Goal: Transaction & Acquisition: Purchase product/service

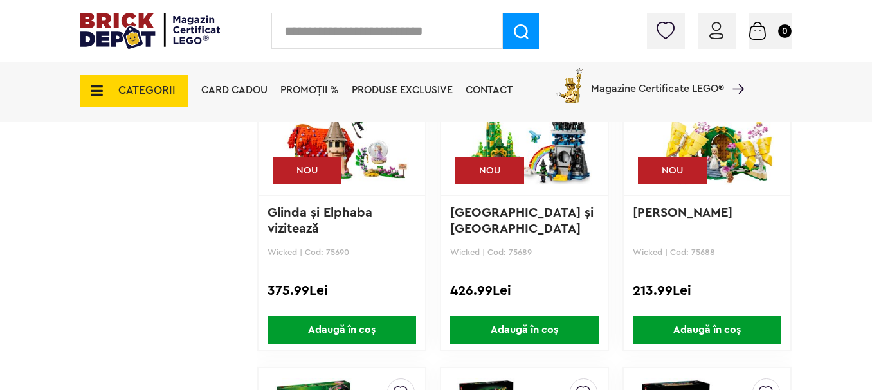
scroll to position [3515, 0]
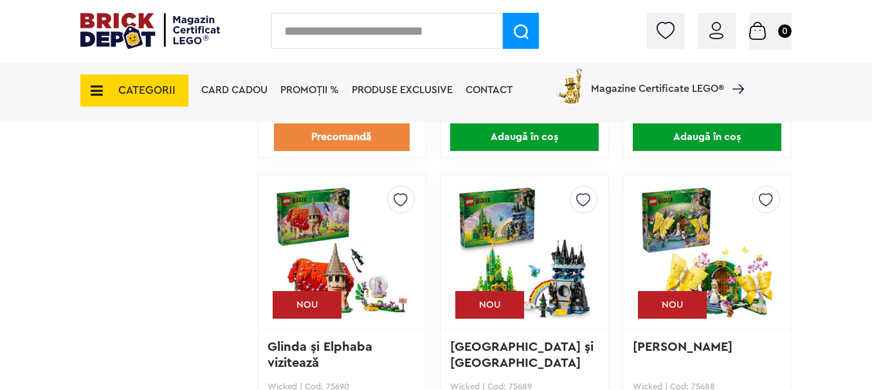
click at [152, 85] on span "CATEGORII" at bounding box center [146, 90] width 57 height 11
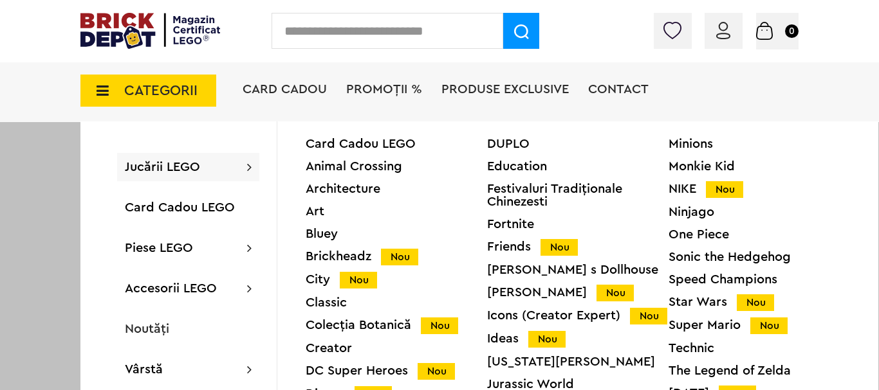
click at [328, 344] on div "Creator" at bounding box center [396, 348] width 181 height 13
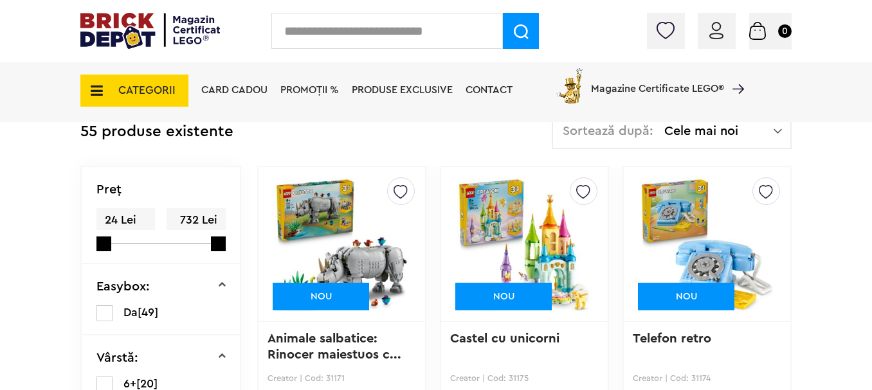
scroll to position [306, 0]
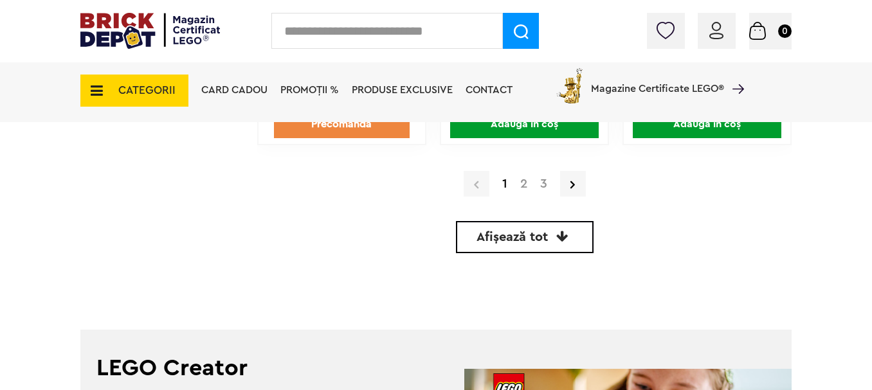
scroll to position [3264, 0]
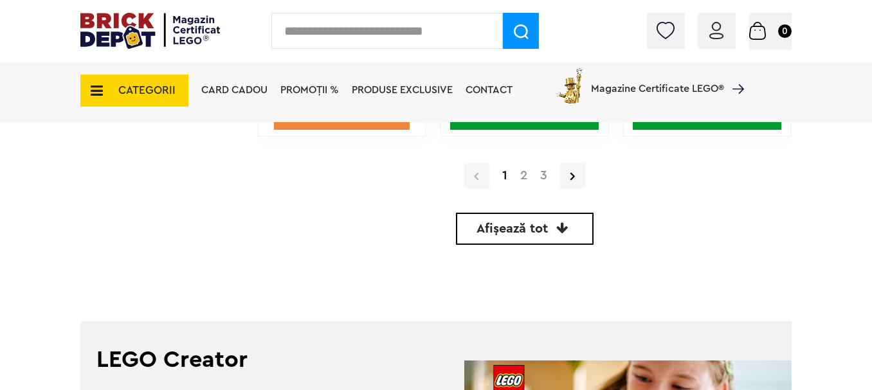
click at [550, 226] on link "Afișează tot" at bounding box center [525, 229] width 138 height 32
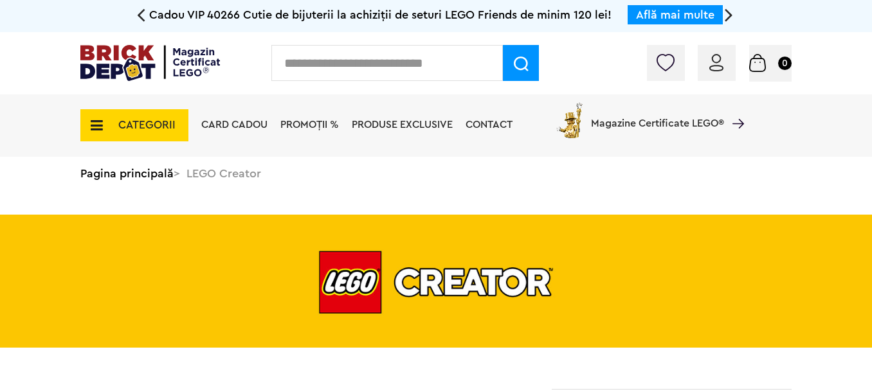
click at [731, 17] on icon at bounding box center [729, 14] width 8 height 23
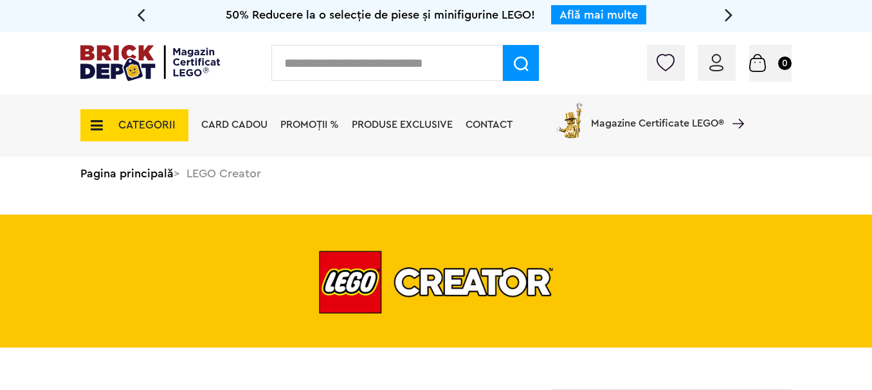
click at [731, 17] on icon at bounding box center [729, 14] width 8 height 23
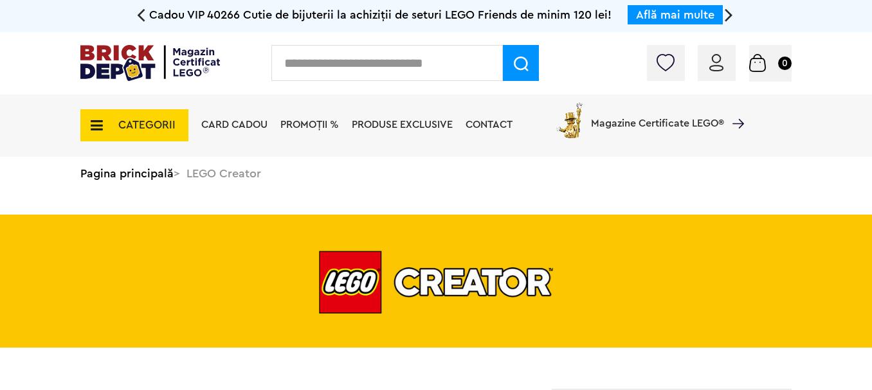
click at [142, 22] on icon at bounding box center [141, 14] width 8 height 23
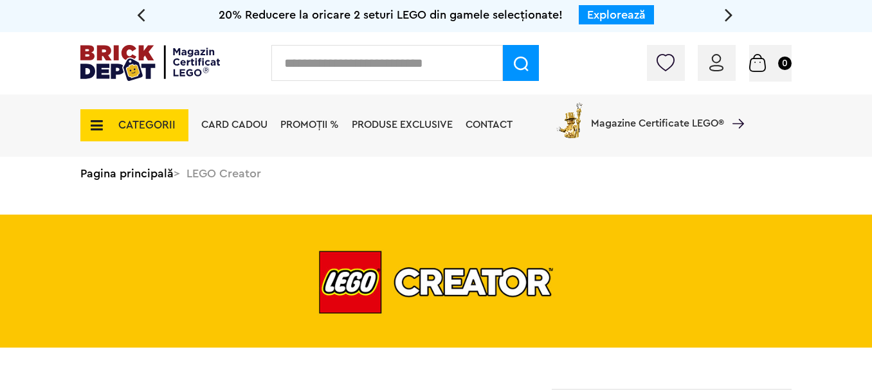
click at [725, 13] on icon at bounding box center [729, 14] width 8 height 23
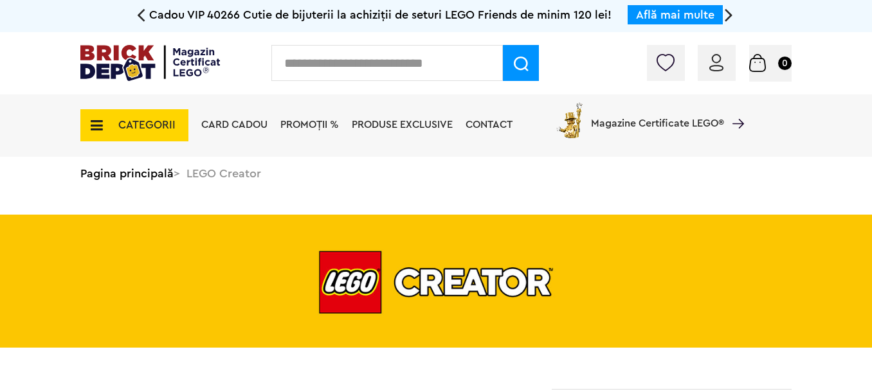
click at [725, 13] on icon at bounding box center [729, 14] width 8 height 23
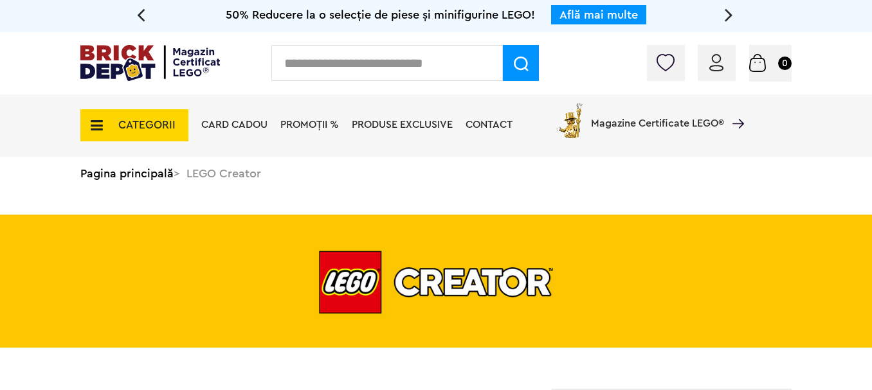
click at [120, 127] on span "CATEGORII" at bounding box center [134, 125] width 108 height 32
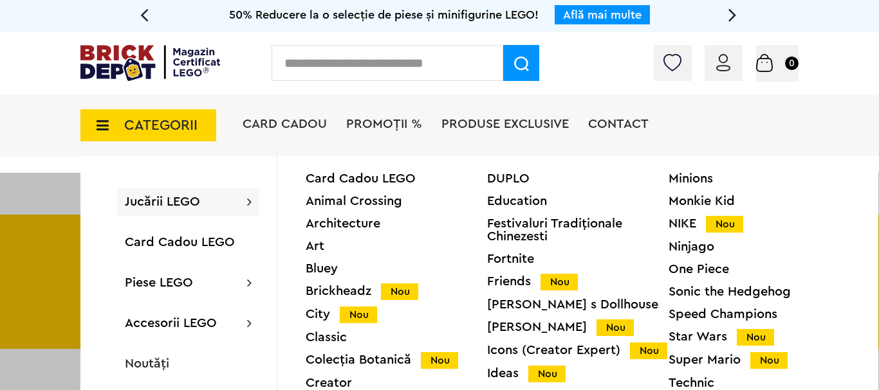
click at [502, 381] on div "Ideas Nou" at bounding box center [577, 374] width 181 height 14
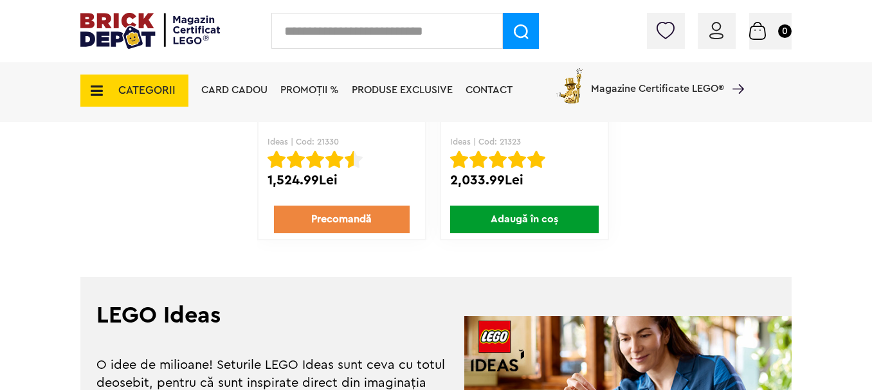
scroll to position [3145, 0]
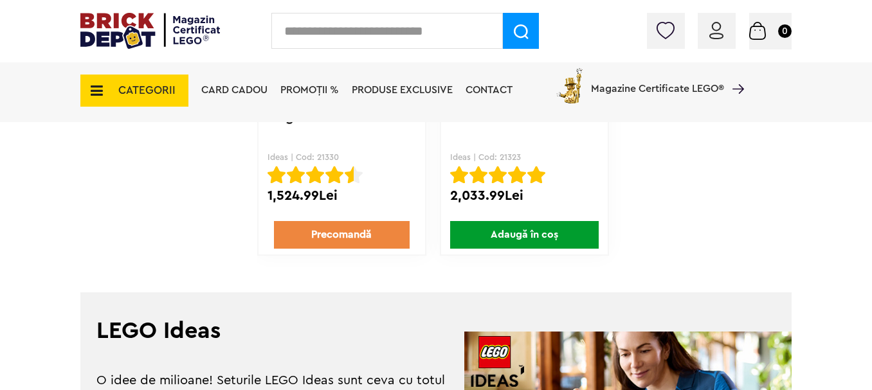
click at [140, 103] on span "CATEGORII" at bounding box center [134, 91] width 108 height 32
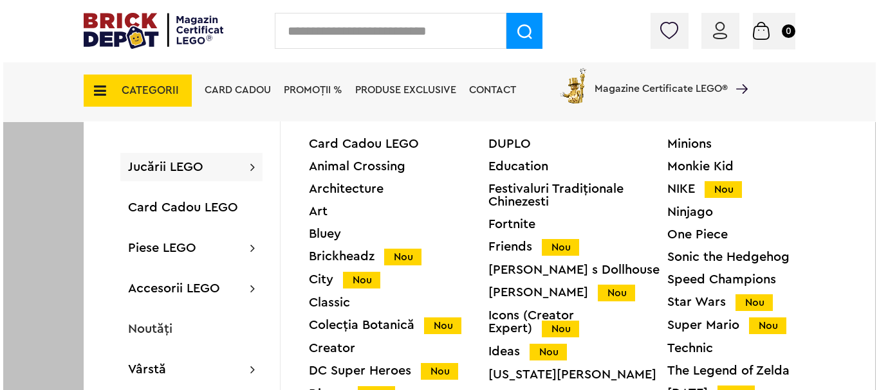
scroll to position [3147, 0]
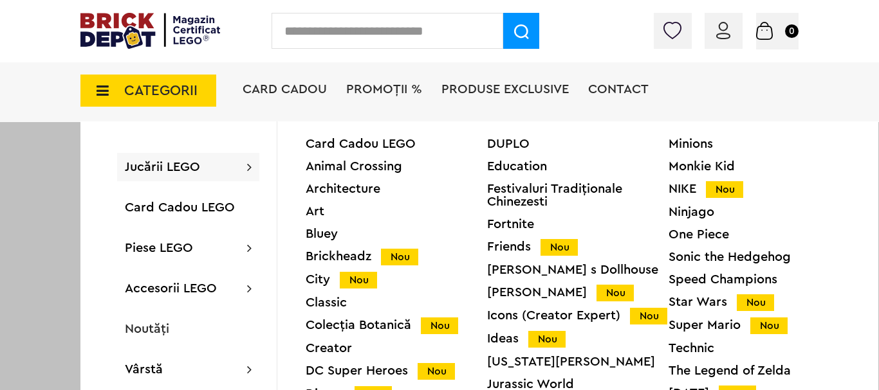
click at [500, 323] on div "Icons (Creator Expert) Nou" at bounding box center [577, 316] width 181 height 14
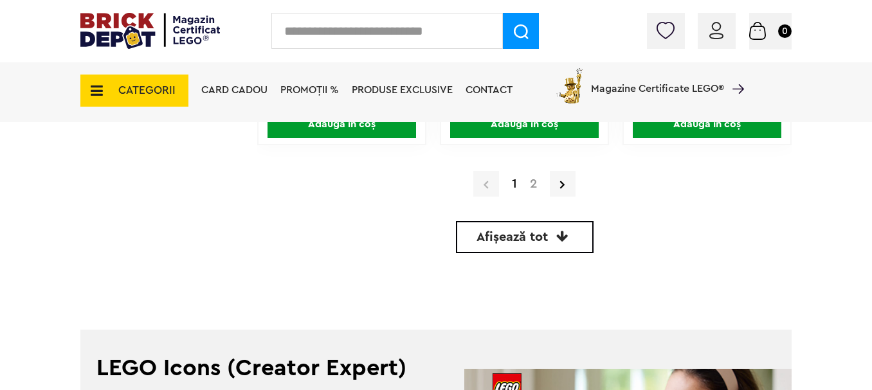
scroll to position [3257, 0]
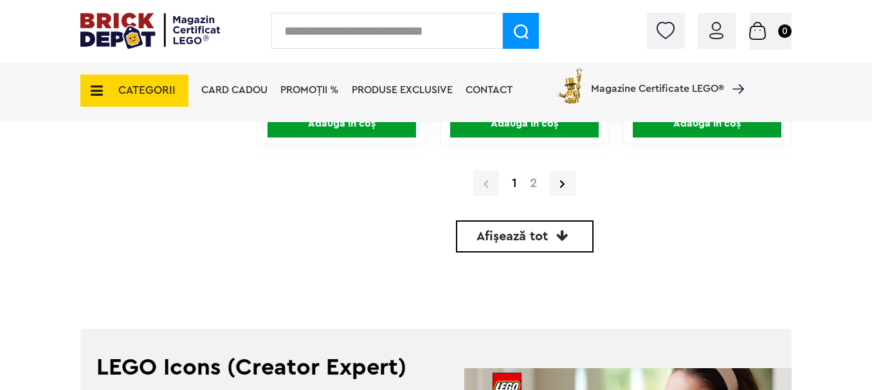
click at [497, 233] on span "Afișează tot" at bounding box center [512, 236] width 71 height 13
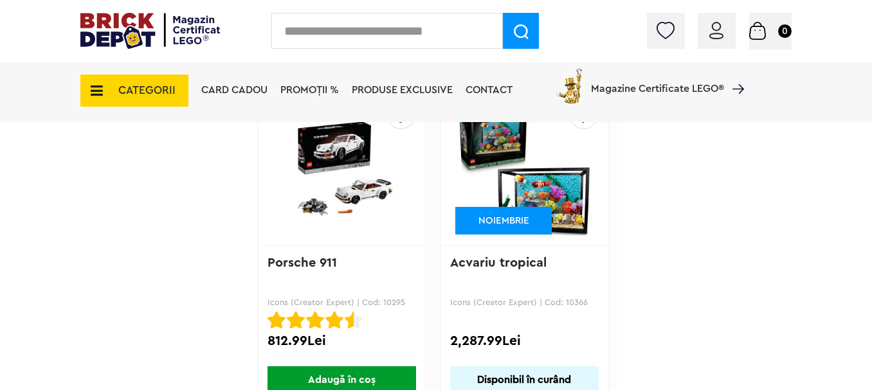
scroll to position [5303, 0]
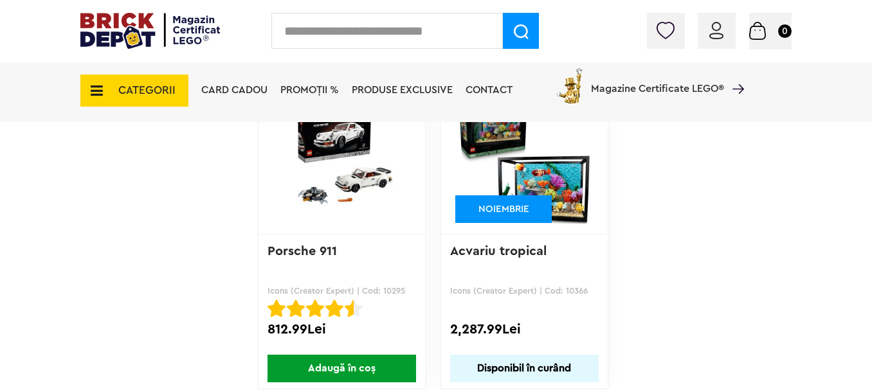
click at [138, 89] on span "CATEGORII" at bounding box center [146, 90] width 57 height 11
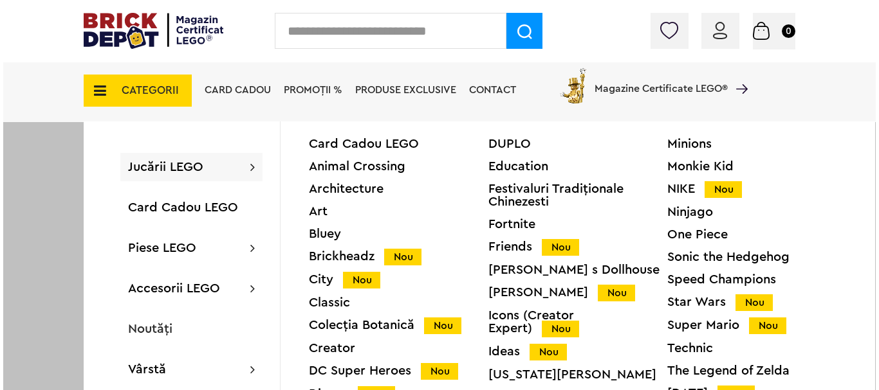
scroll to position [5305, 0]
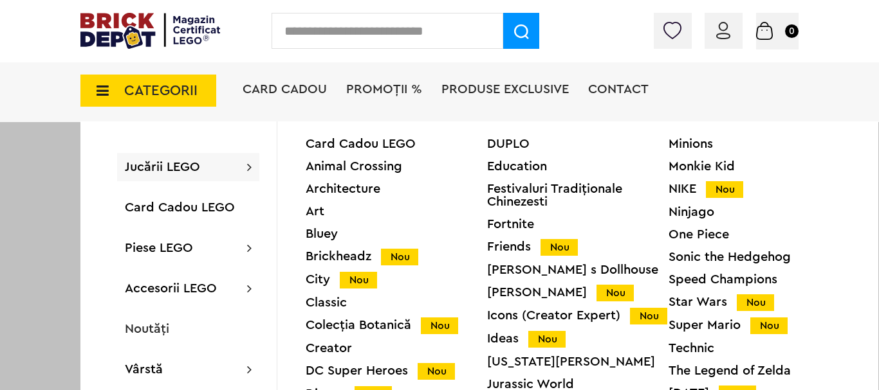
click at [518, 294] on div "Harry Potter Nou" at bounding box center [577, 293] width 181 height 14
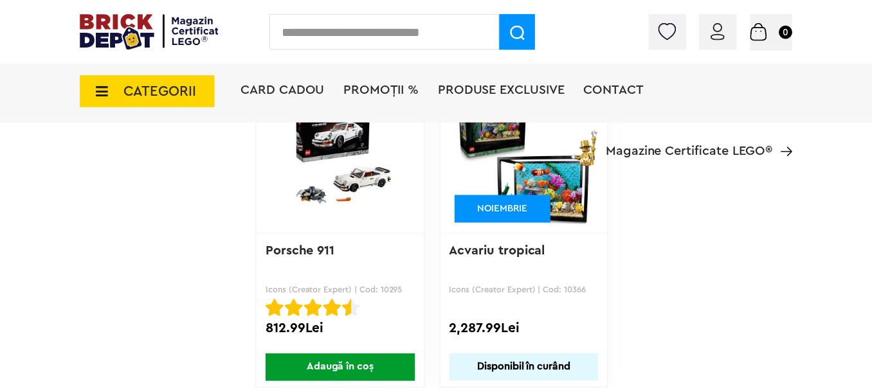
scroll to position [5303, 0]
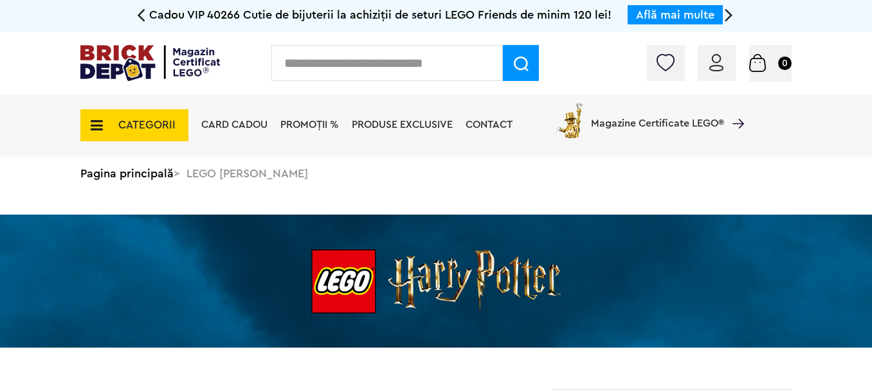
scroll to position [64, 0]
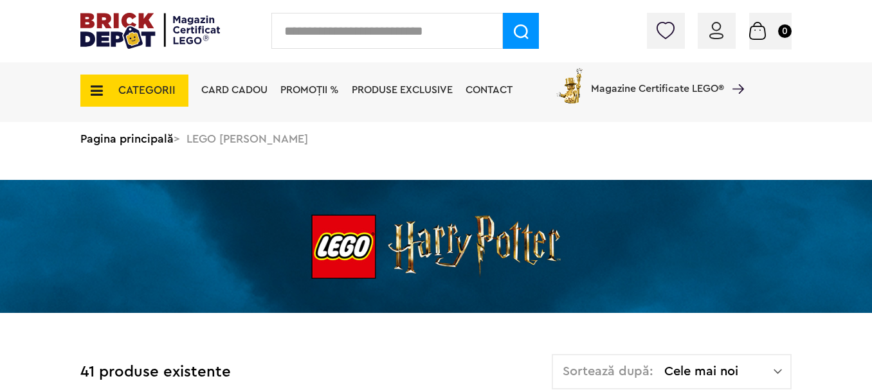
drag, startPoint x: 0, startPoint y: 0, endPoint x: 874, endPoint y: 50, distance: 875.6
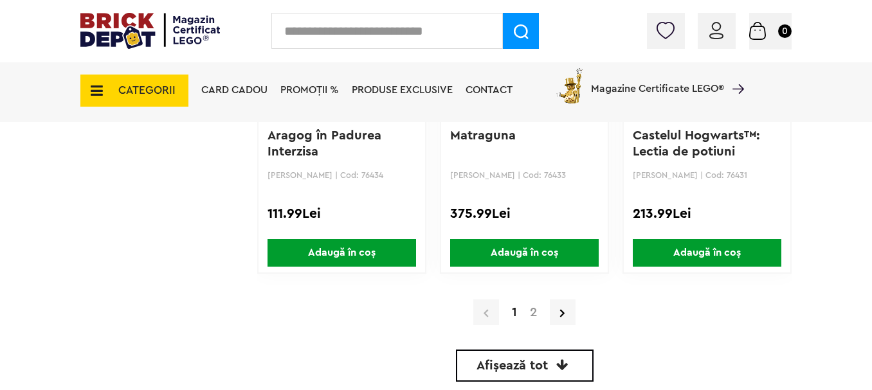
scroll to position [3184, 0]
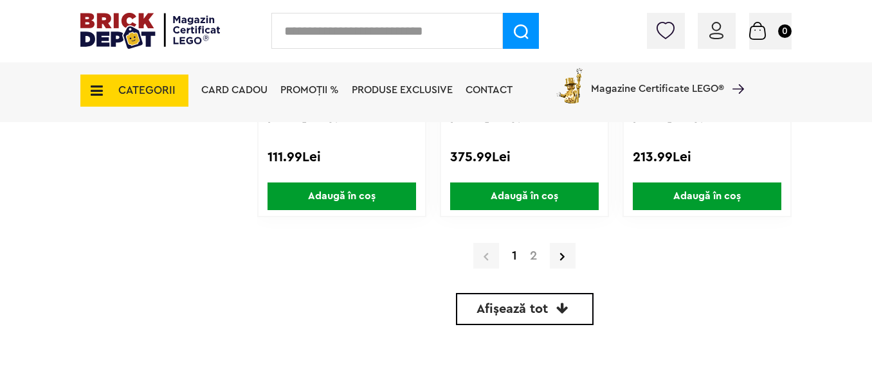
click at [477, 300] on link "Afișează tot" at bounding box center [525, 309] width 138 height 32
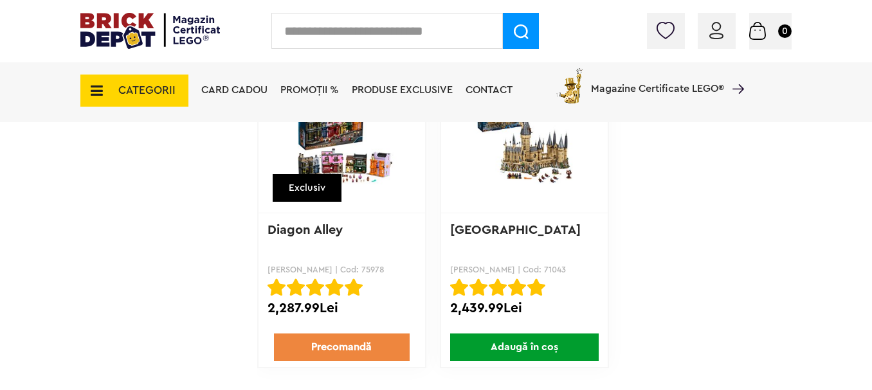
scroll to position [4659, 0]
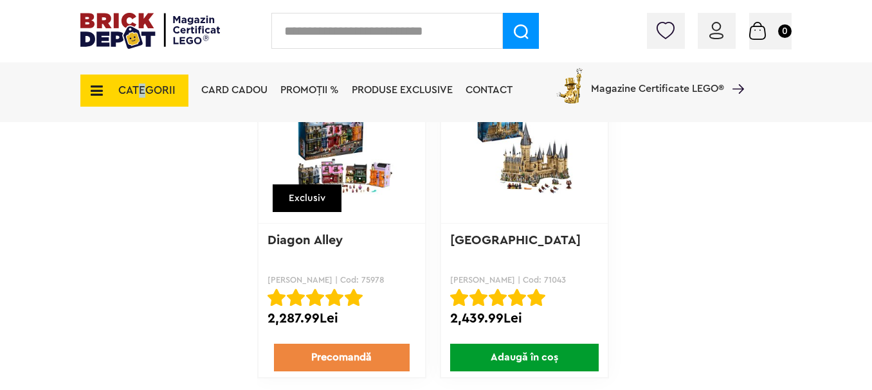
click at [154, 92] on span "CATEGORII" at bounding box center [146, 90] width 57 height 11
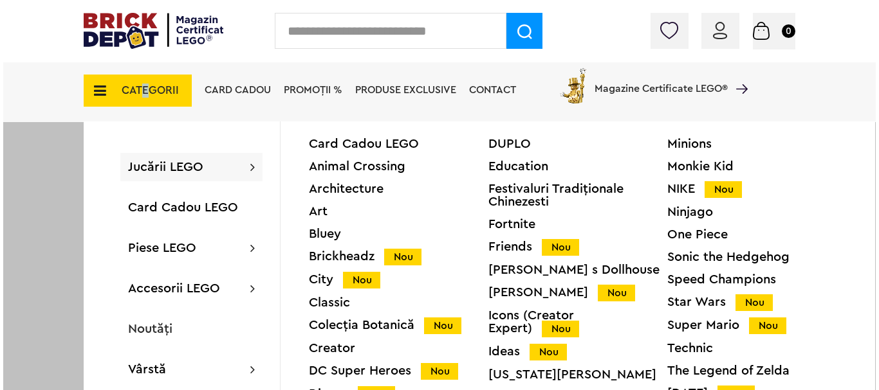
scroll to position [4661, 0]
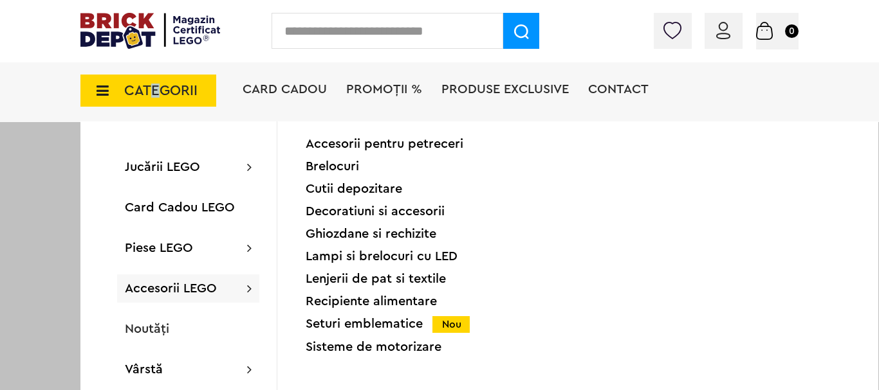
click at [333, 326] on div "Seturi emblematice Nou" at bounding box center [396, 325] width 181 height 14
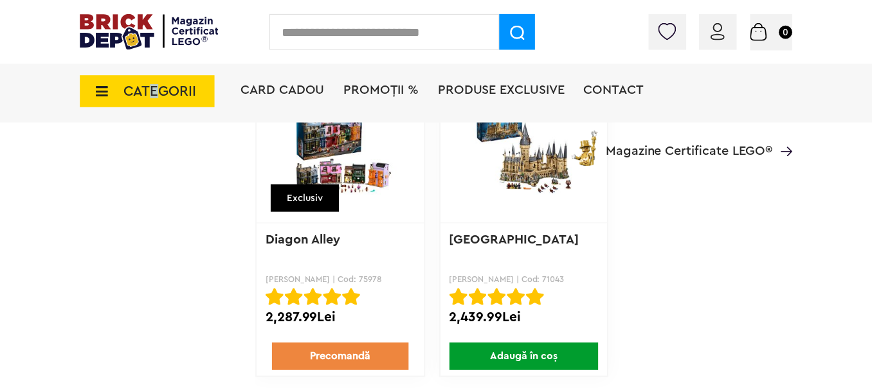
scroll to position [4659, 0]
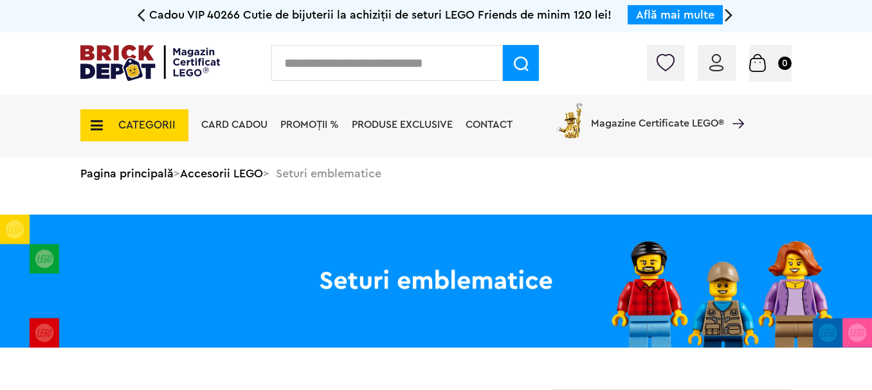
scroll to position [176, 0]
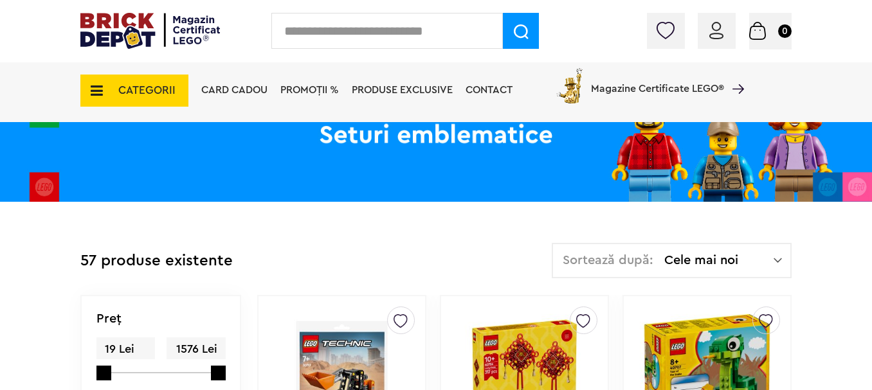
drag, startPoint x: 877, startPoint y: 15, endPoint x: 877, endPoint y: 49, distance: 34.1
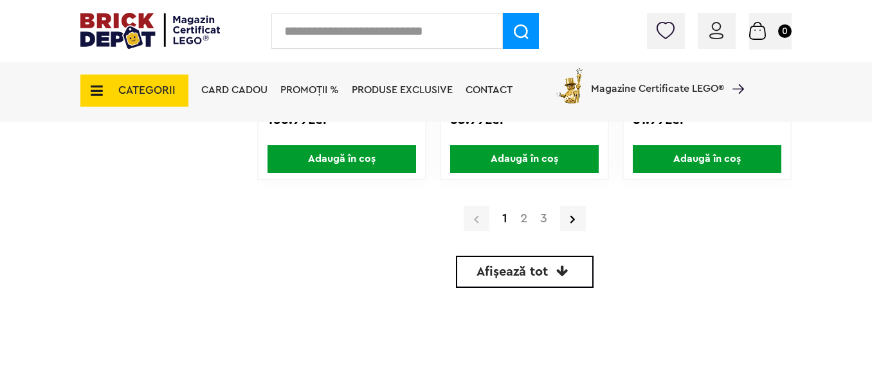
scroll to position [3237, 0]
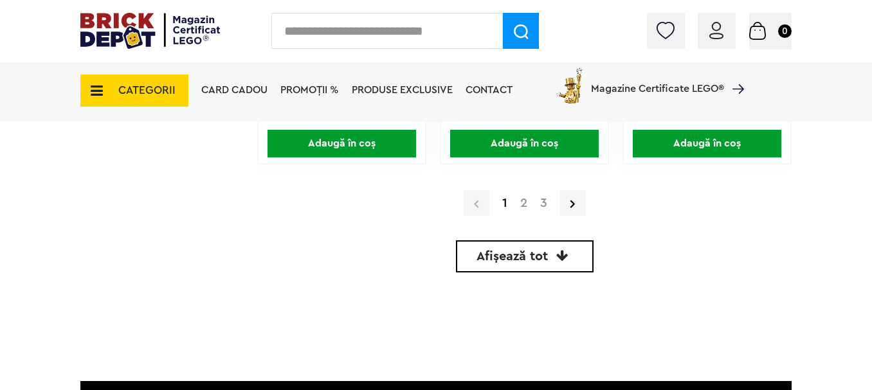
click at [519, 265] on link "Afișează tot" at bounding box center [525, 257] width 138 height 32
